Goal: Find specific page/section: Find specific page/section

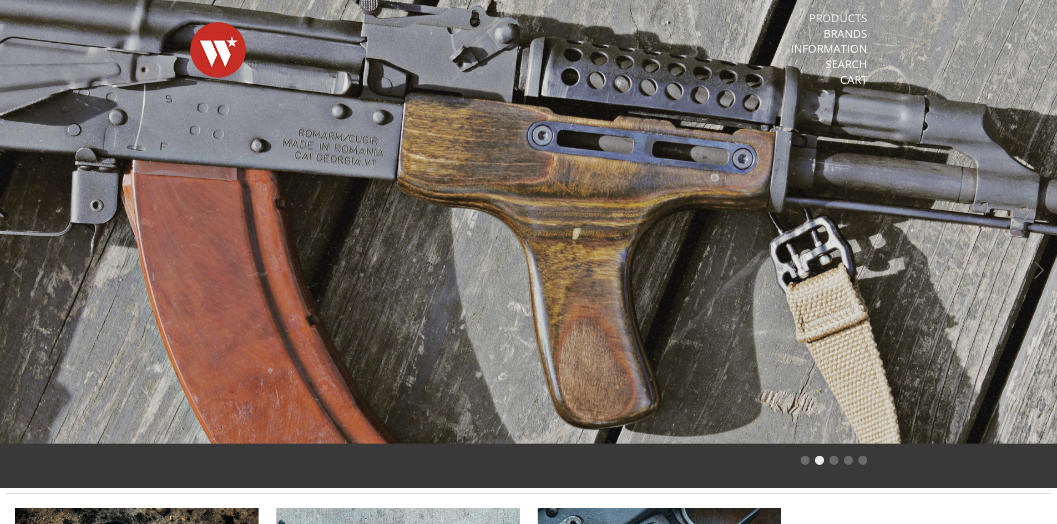
click at [837, 18] on link "Products" at bounding box center [838, 18] width 58 height 14
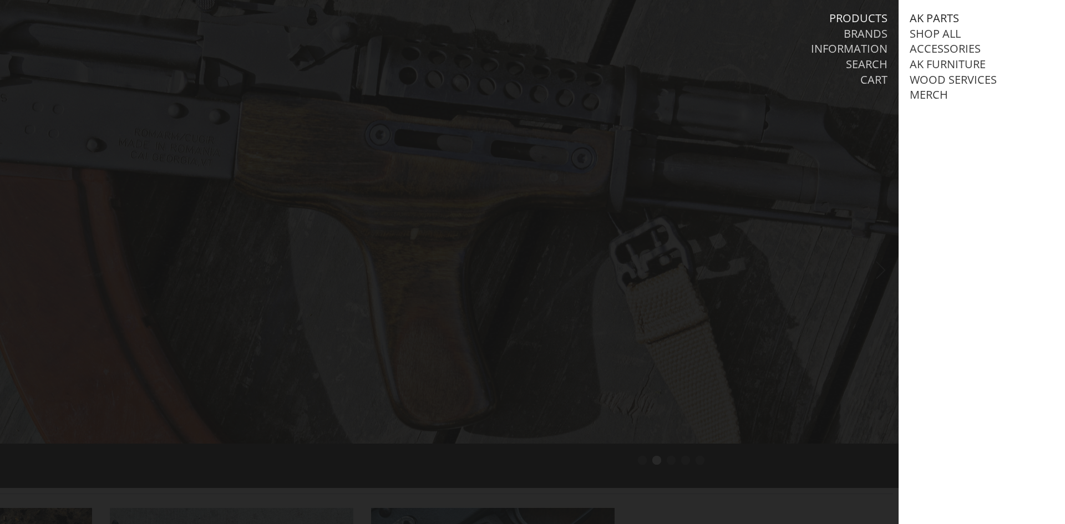
click at [935, 15] on link "AK Parts" at bounding box center [934, 18] width 49 height 14
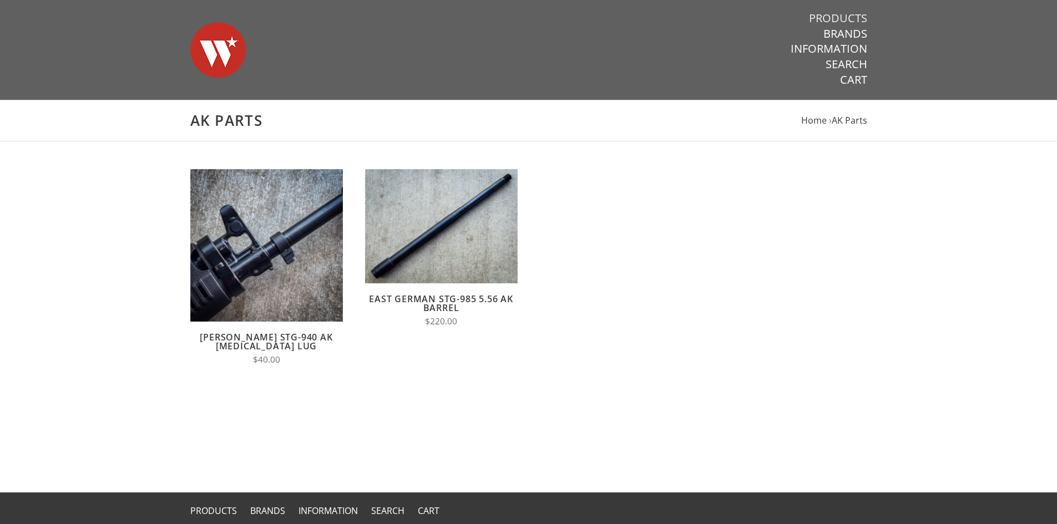
click at [830, 18] on link "Products" at bounding box center [838, 18] width 58 height 14
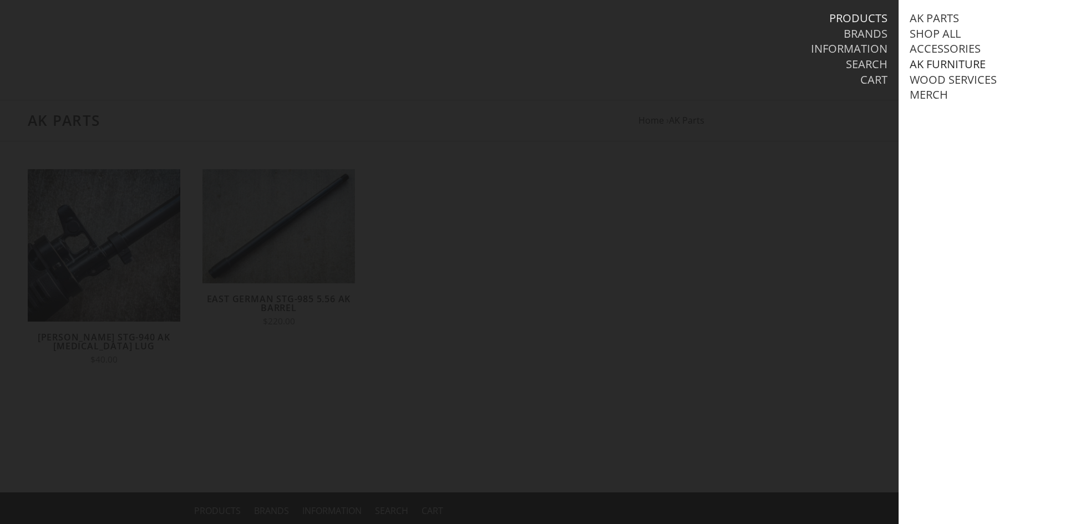
click at [946, 63] on link "AK Furniture" at bounding box center [948, 64] width 76 height 14
click at [966, 133] on link "Stock Sets" at bounding box center [952, 125] width 62 height 14
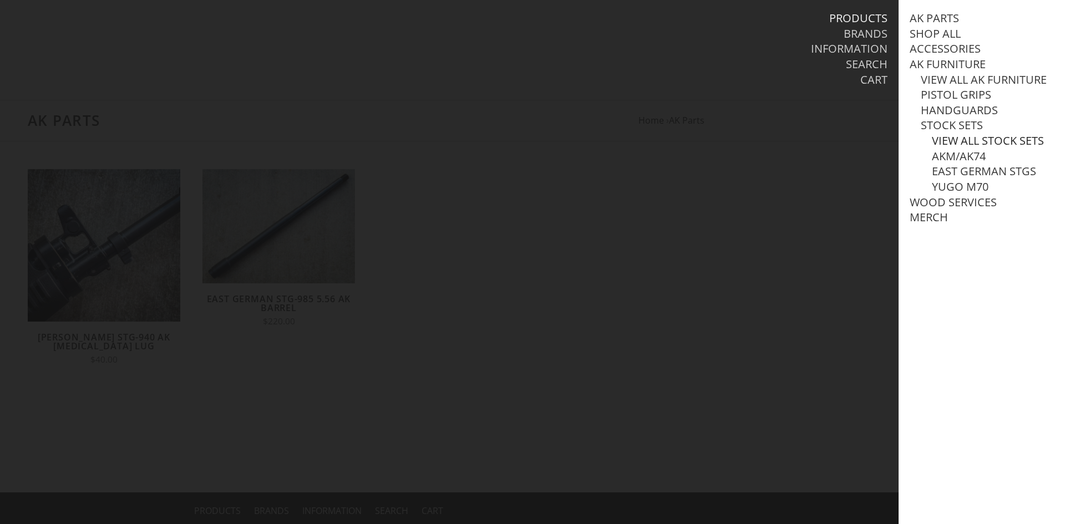
click at [964, 148] on link "View all Stock Sets" at bounding box center [988, 141] width 112 height 14
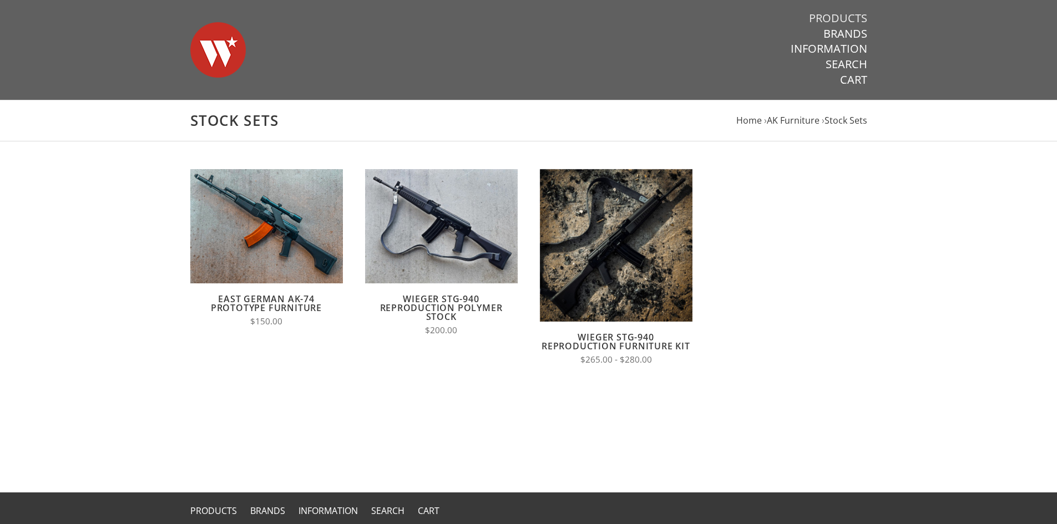
click at [845, 22] on link "Products" at bounding box center [838, 18] width 58 height 14
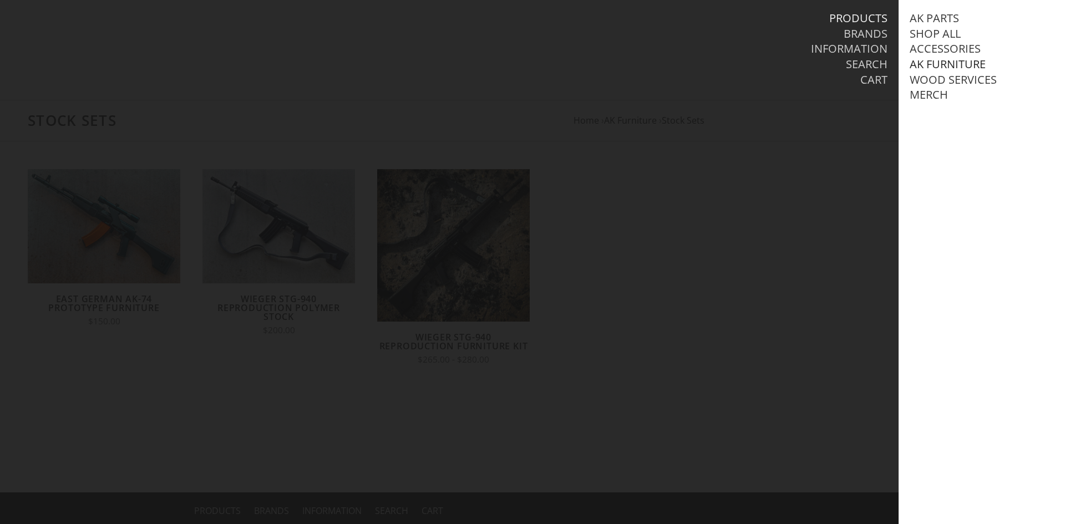
click at [945, 59] on link "AK Furniture" at bounding box center [948, 64] width 76 height 14
click at [958, 118] on link "Handguards" at bounding box center [959, 110] width 77 height 14
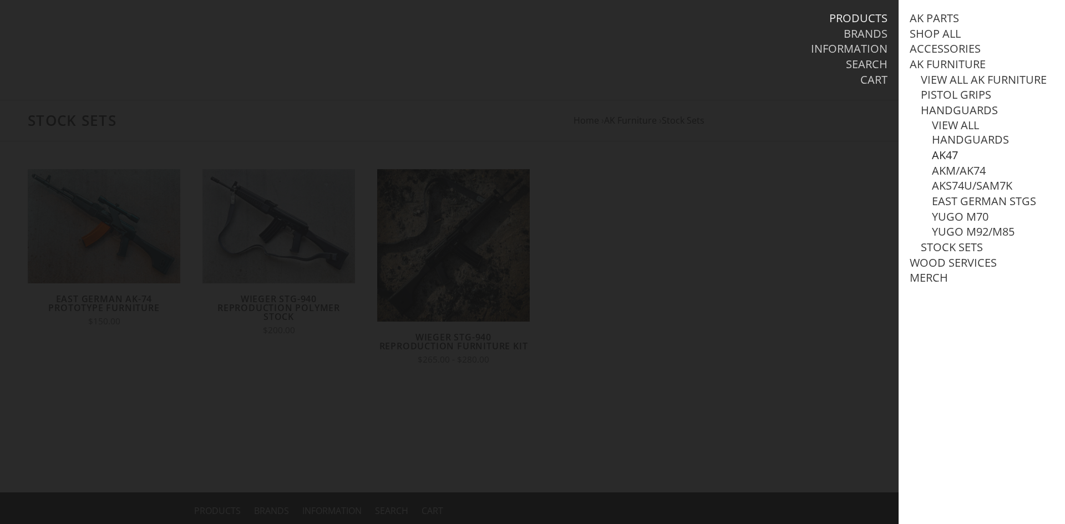
click at [950, 163] on link "AK47" at bounding box center [945, 155] width 26 height 14
